Goal: Task Accomplishment & Management: Manage account settings

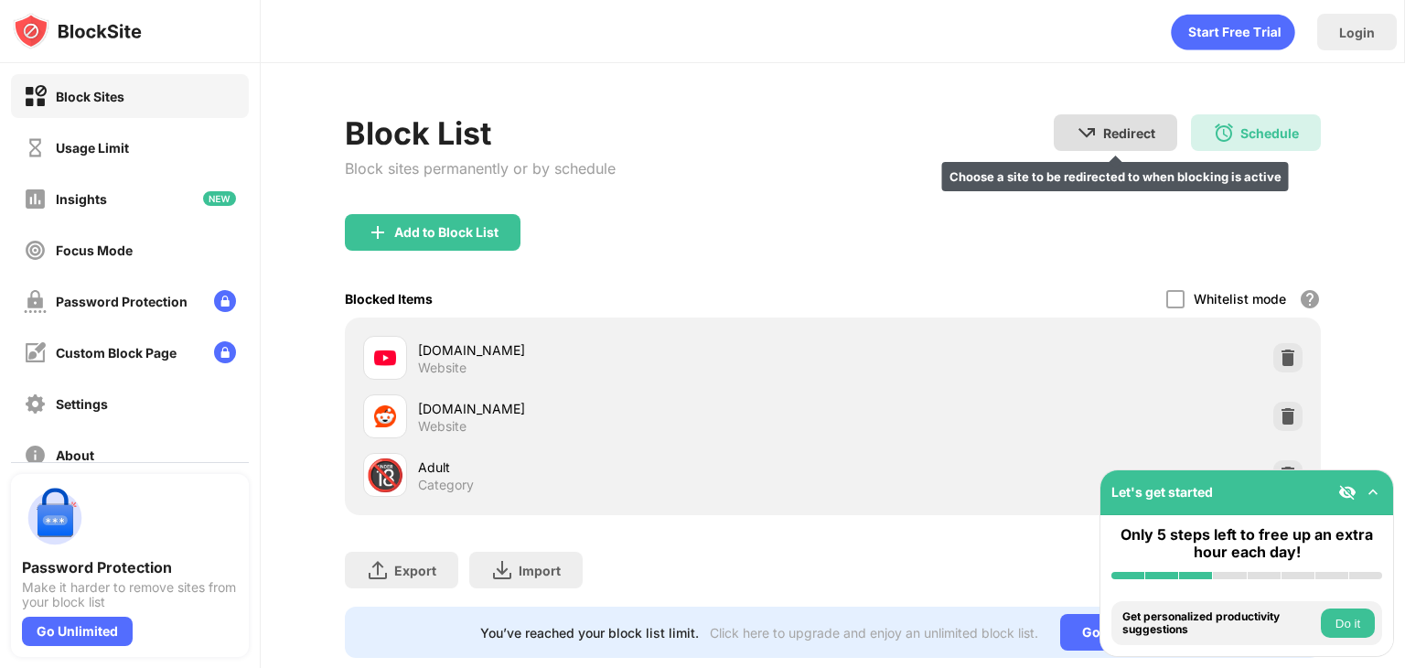
click at [1091, 140] on div "Redirect Choose a site to be redirected to when blocking is active" at bounding box center [1115, 132] width 123 height 37
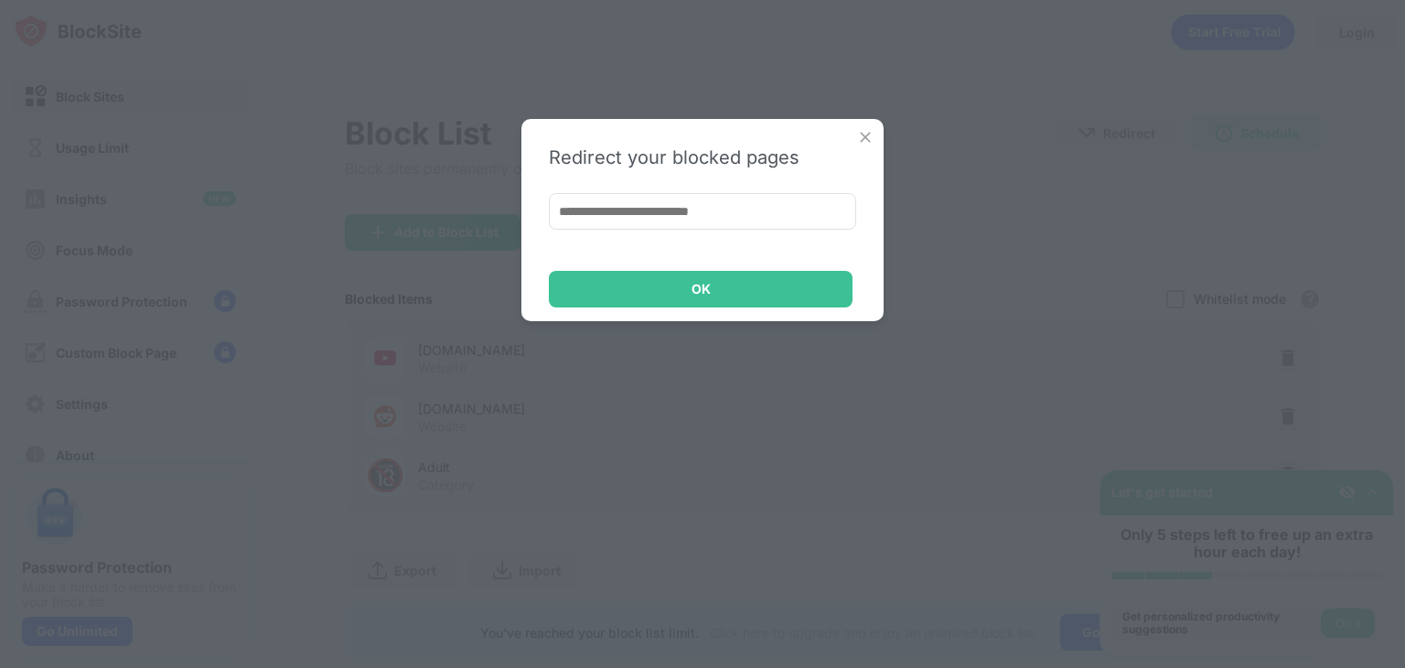
click at [746, 209] on input at bounding box center [702, 211] width 307 height 37
paste input "**********"
type input "**********"
